Goal: Find specific page/section: Find specific page/section

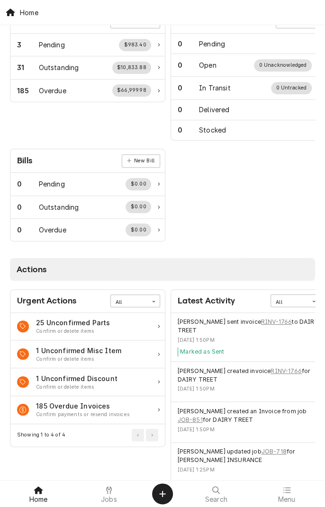
scroll to position [204, 0]
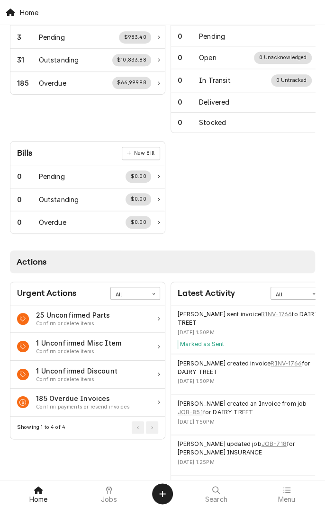
click at [234, 384] on div "Shan Skipper created invoice RINV-1766 for DAIRY TREET Sat, Sep 6, 2025 - 1:50PM" at bounding box center [248, 375] width 141 height 30
click at [108, 497] on span "Jobs" at bounding box center [109, 500] width 16 height 8
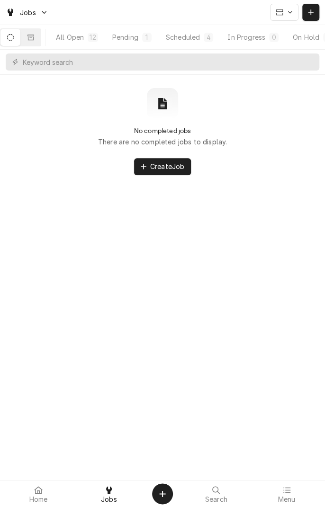
click at [12, 35] on button "Dynamic Content Wrapper" at bounding box center [10, 37] width 20 height 17
click at [190, 41] on div "Scheduled" at bounding box center [183, 37] width 34 height 10
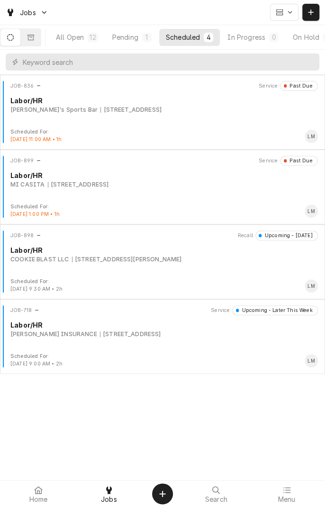
click at [134, 30] on button "Pending 1" at bounding box center [132, 37] width 53 height 17
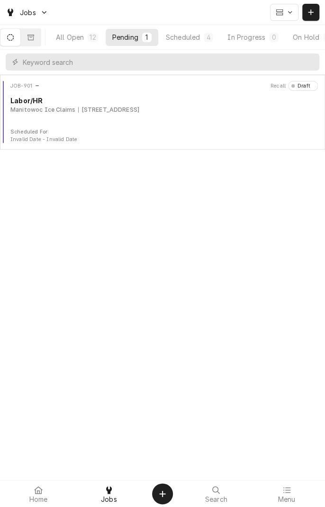
click at [13, 29] on button "Dynamic Content Wrapper" at bounding box center [10, 37] width 20 height 17
click at [14, 39] on icon "Dynamic Content Wrapper" at bounding box center [10, 37] width 7 height 7
click at [30, 35] on button "Dynamic Content Wrapper" at bounding box center [31, 37] width 20 height 17
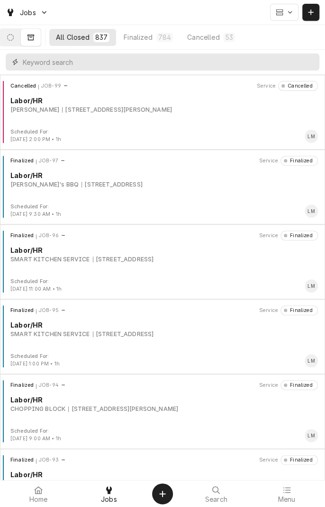
click at [150, 63] on input "Dynamic Content Wrapper" at bounding box center [169, 62] width 292 height 17
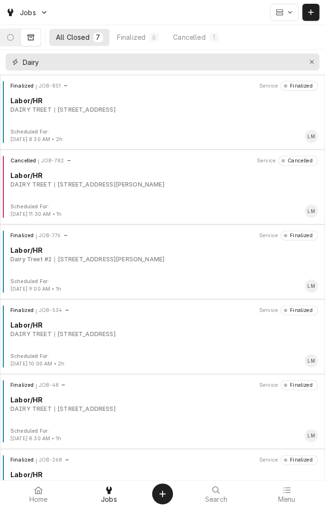
type input "Dairy"
click at [47, 110] on div "DAIRY TREET" at bounding box center [30, 110] width 41 height 9
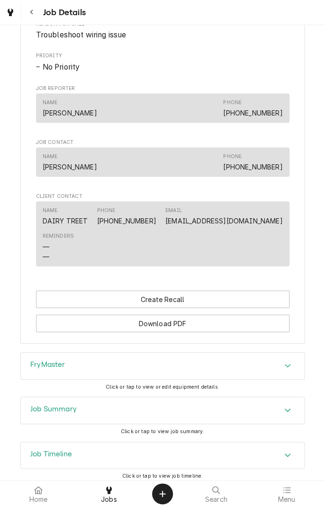
scroll to position [572, 0]
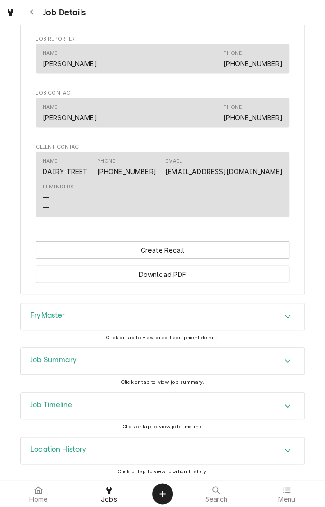
click at [285, 362] on icon "Accordion Header" at bounding box center [287, 361] width 7 height 8
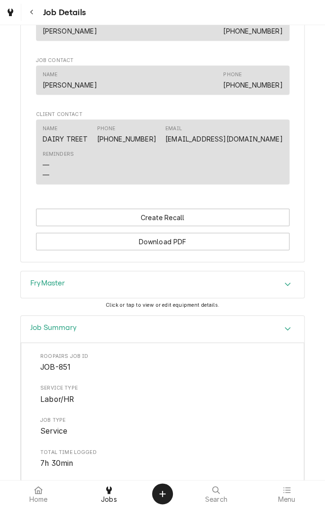
scroll to position [606, 0]
click at [285, 289] on div "FryMaster" at bounding box center [162, 284] width 283 height 27
